Goal: Book appointment/travel/reservation

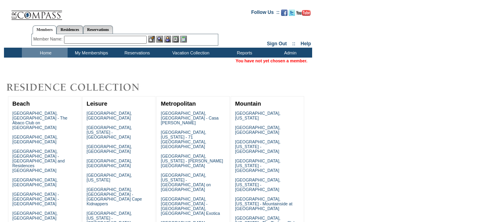
scroll to position [119, 0]
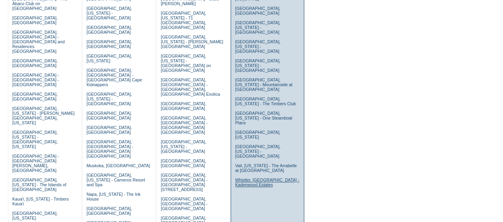
click at [243, 178] on link "Whistler, [GEOGRAPHIC_DATA] - Kadenwood Estates" at bounding box center [267, 183] width 64 height 10
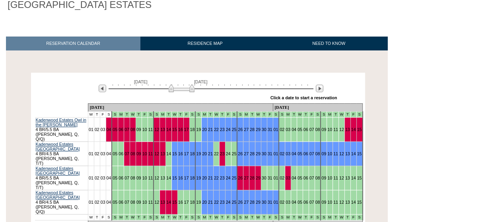
scroll to position [119, 0]
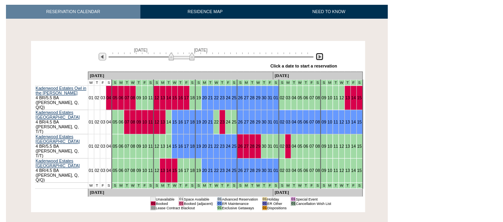
click at [318, 58] on img at bounding box center [320, 57] width 8 height 8
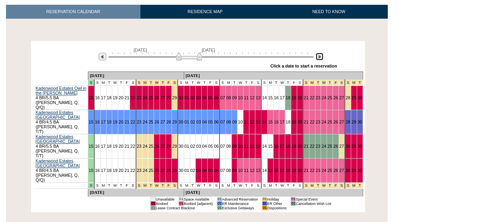
click at [318, 58] on img at bounding box center [320, 57] width 8 height 8
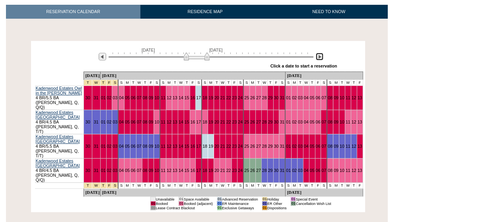
click at [318, 58] on img at bounding box center [320, 57] width 8 height 8
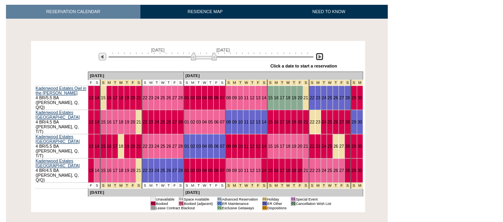
click at [318, 58] on img at bounding box center [320, 57] width 8 height 8
